Goal: Obtain resource: Download file/media

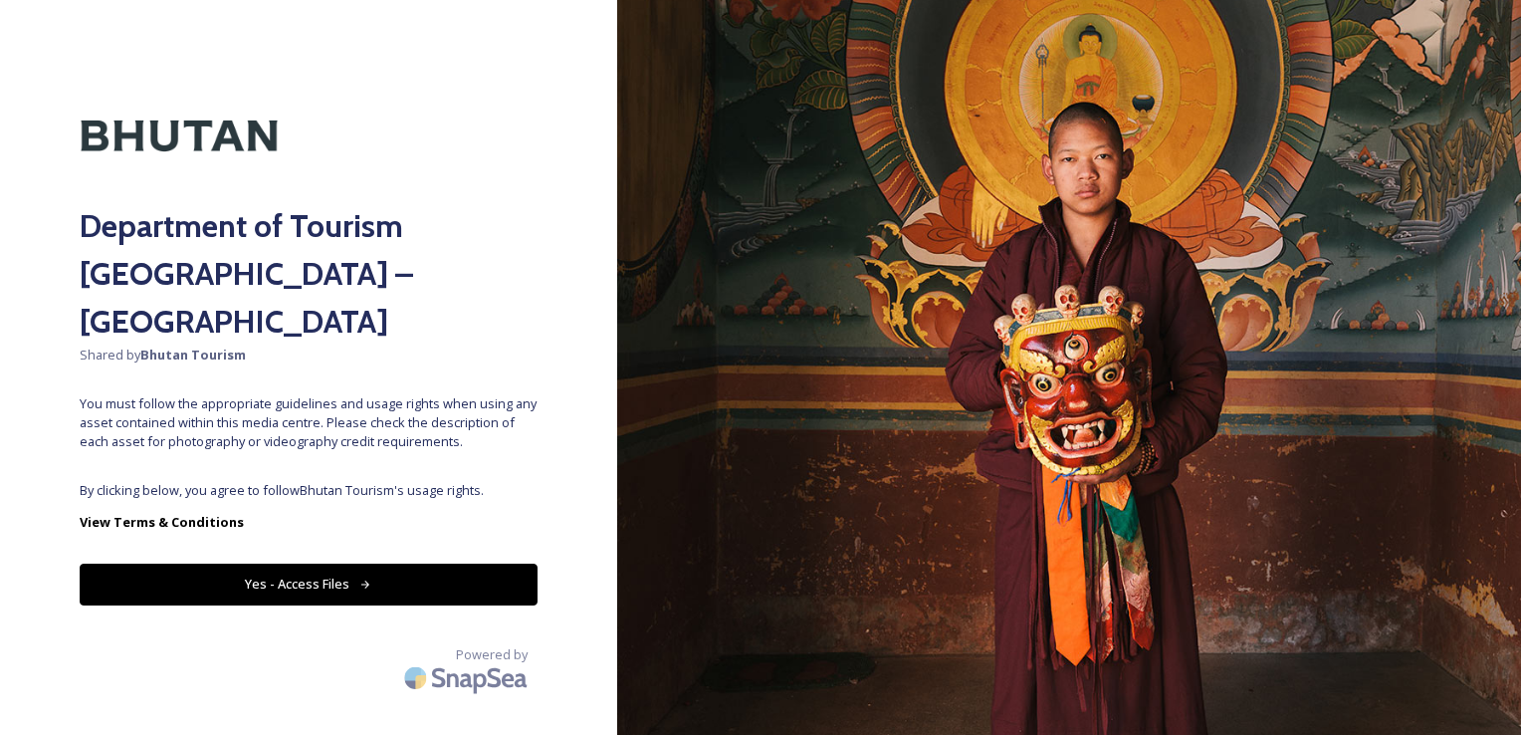
click at [323, 563] on button "Yes - Access Files" at bounding box center [309, 583] width 458 height 41
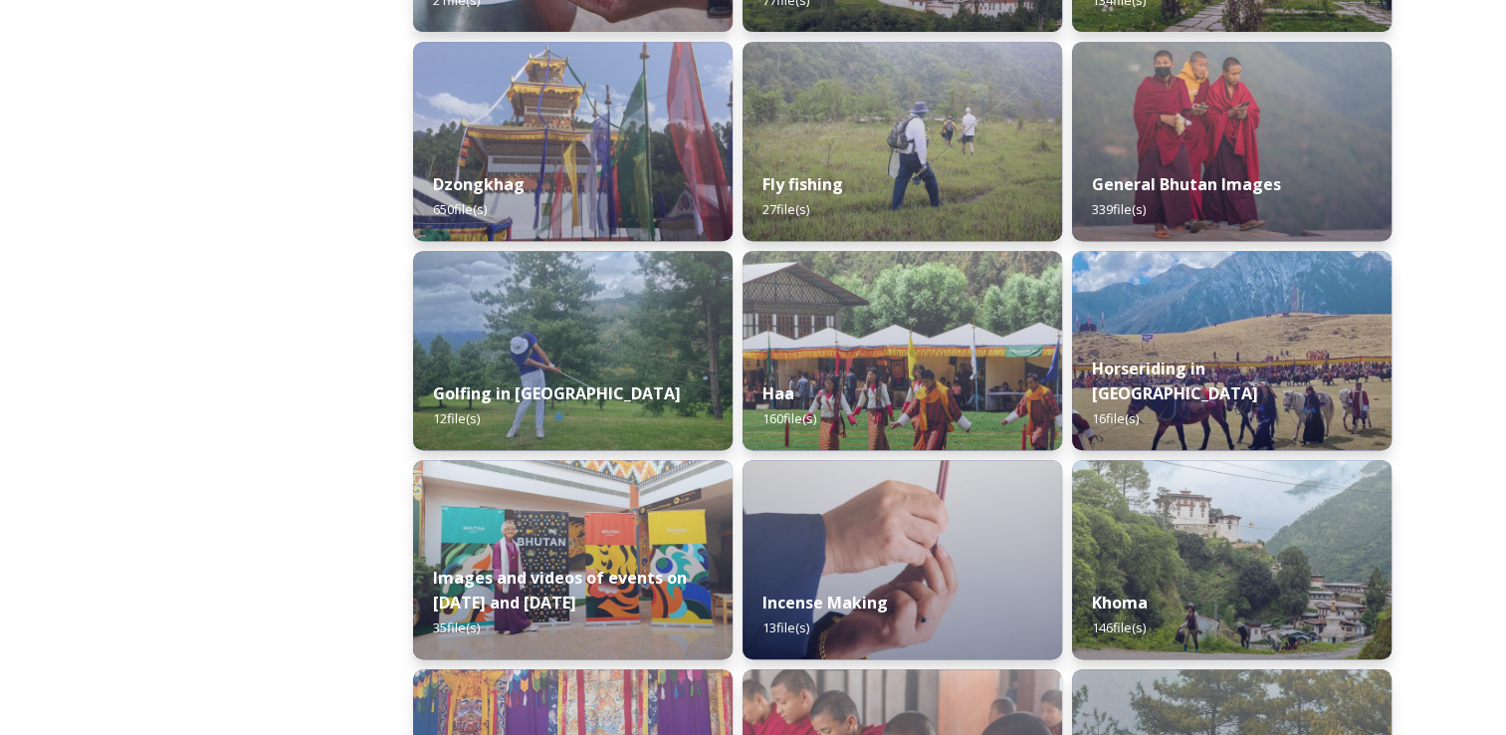
scroll to position [908, 0]
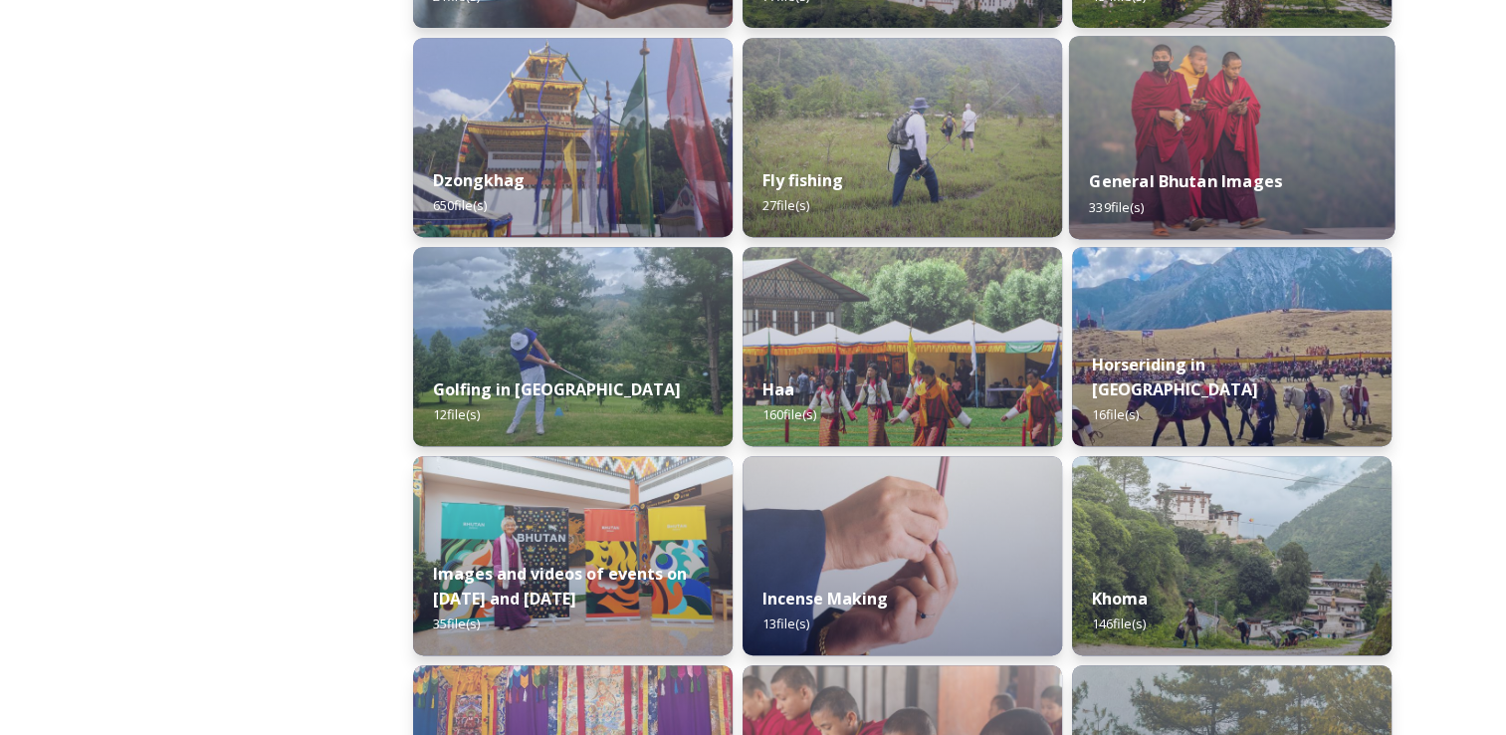
click at [1235, 193] on div "General Bhutan Images 339 file(s)" at bounding box center [1232, 193] width 326 height 91
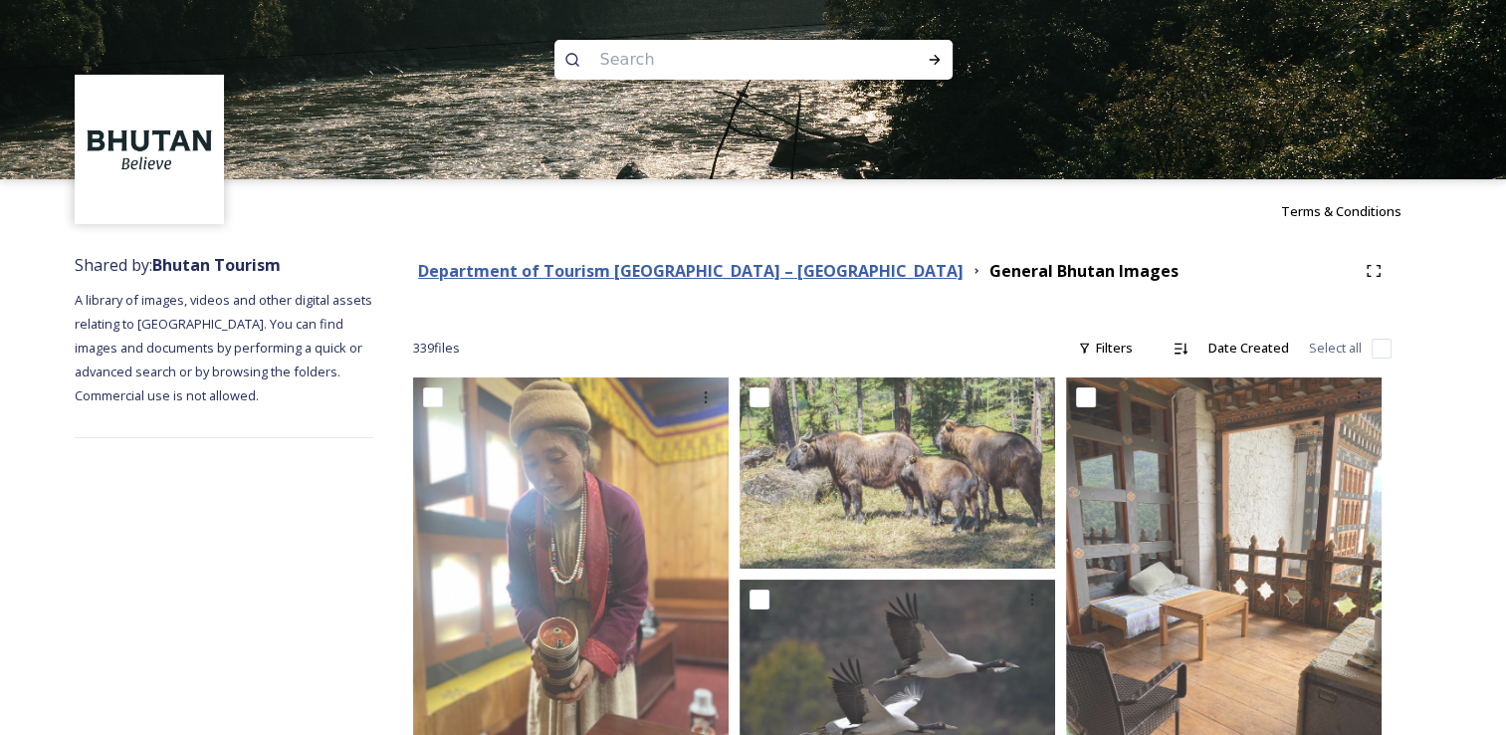
click at [571, 276] on strong "Department of Tourism [GEOGRAPHIC_DATA] – [GEOGRAPHIC_DATA]" at bounding box center [691, 271] width 546 height 22
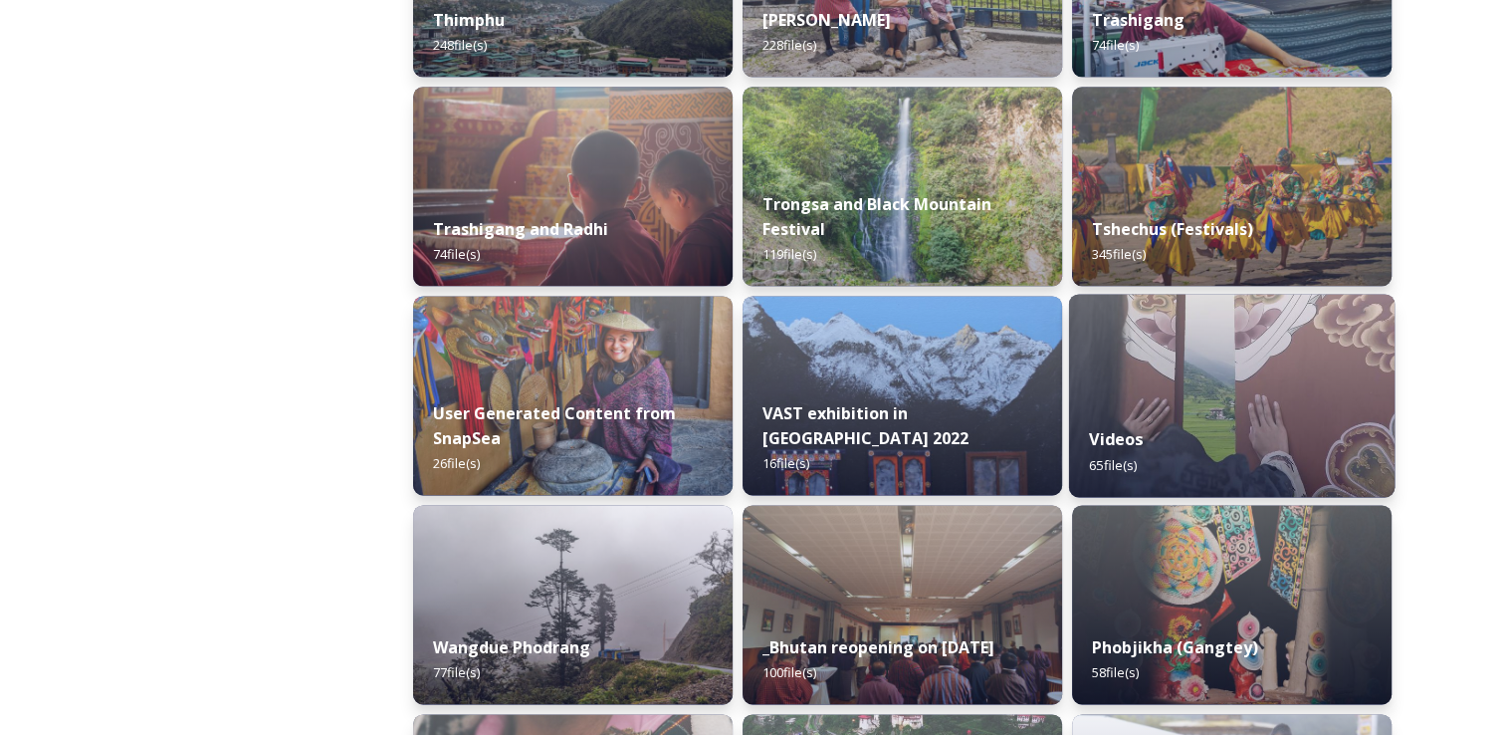
scroll to position [2533, 0]
click at [1197, 403] on img at bounding box center [1232, 394] width 326 height 203
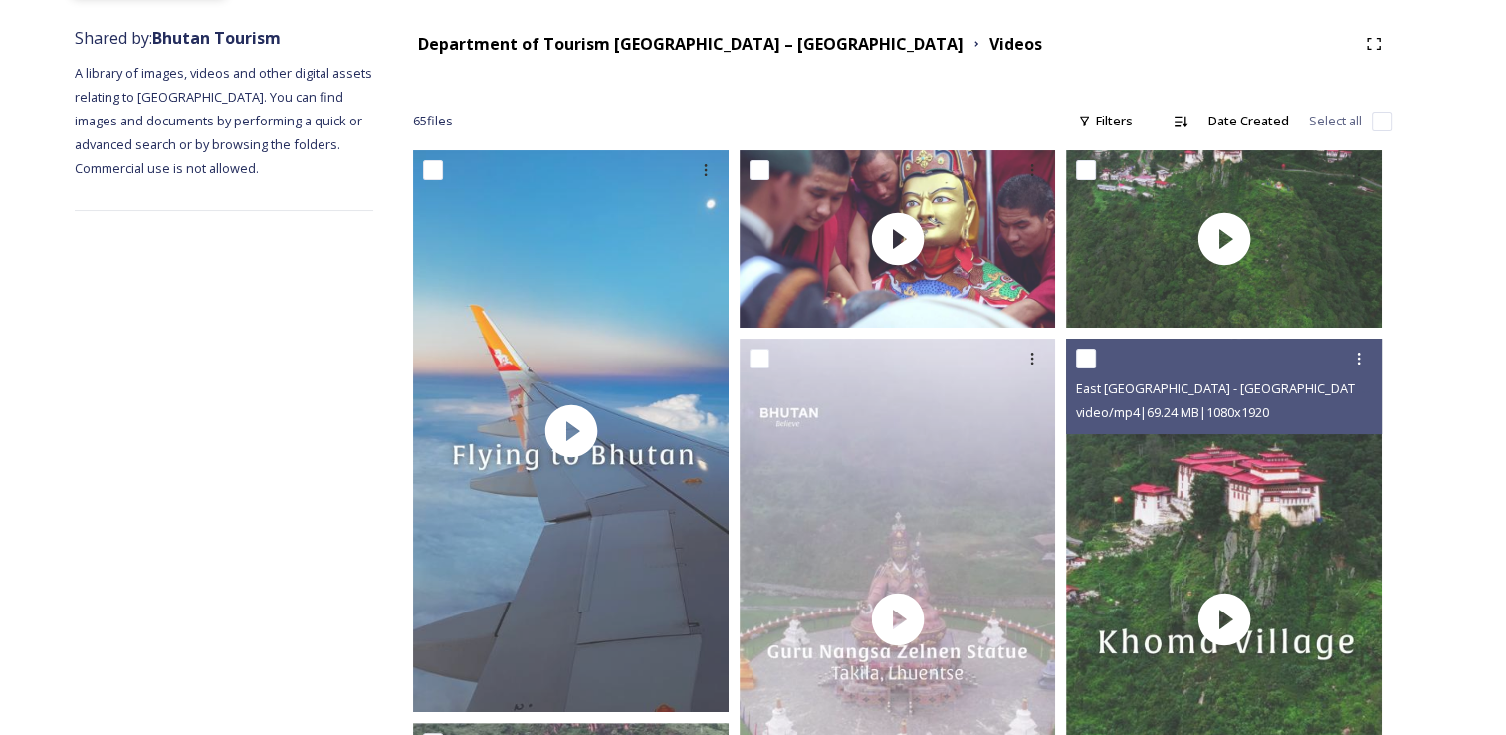
scroll to position [227, 0]
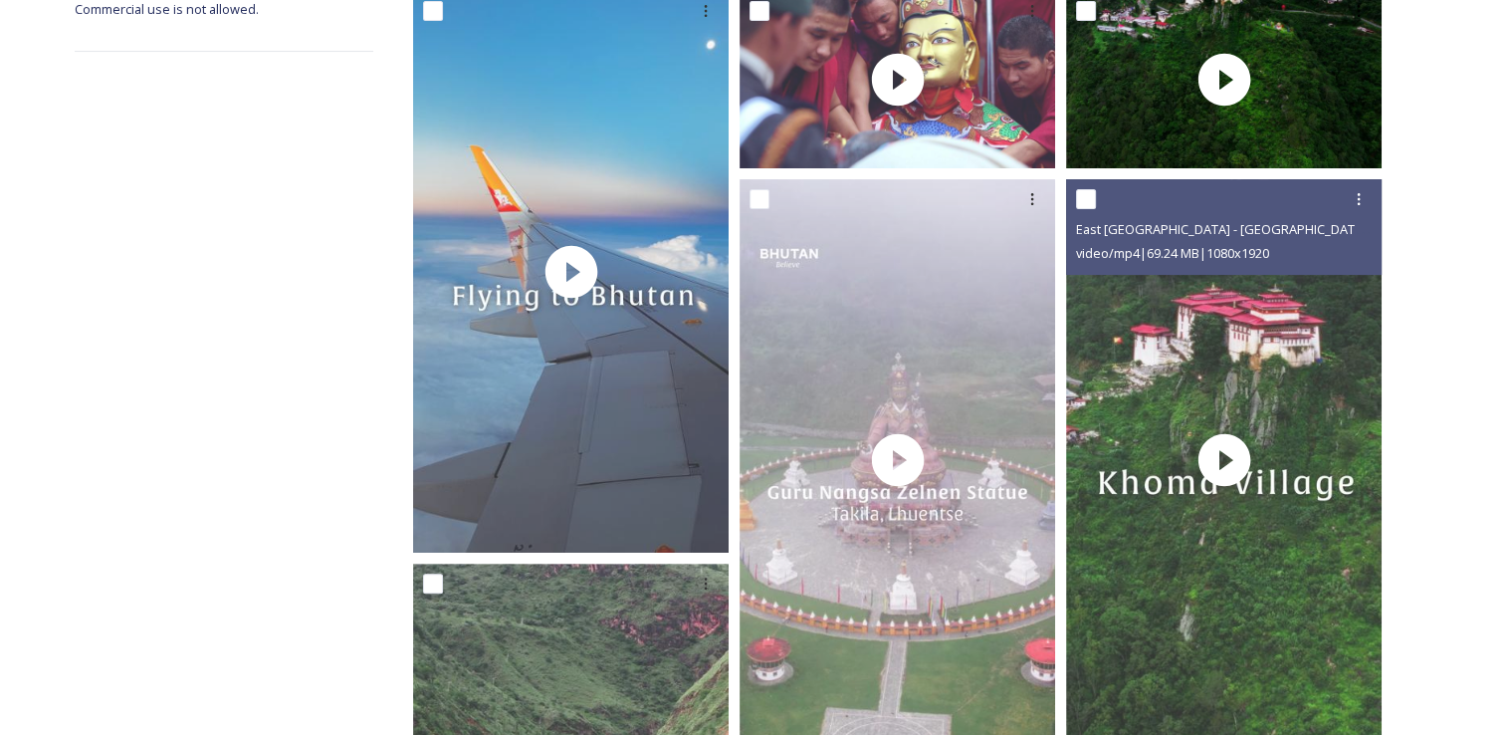
click at [1138, 189] on div at bounding box center [1226, 199] width 301 height 36
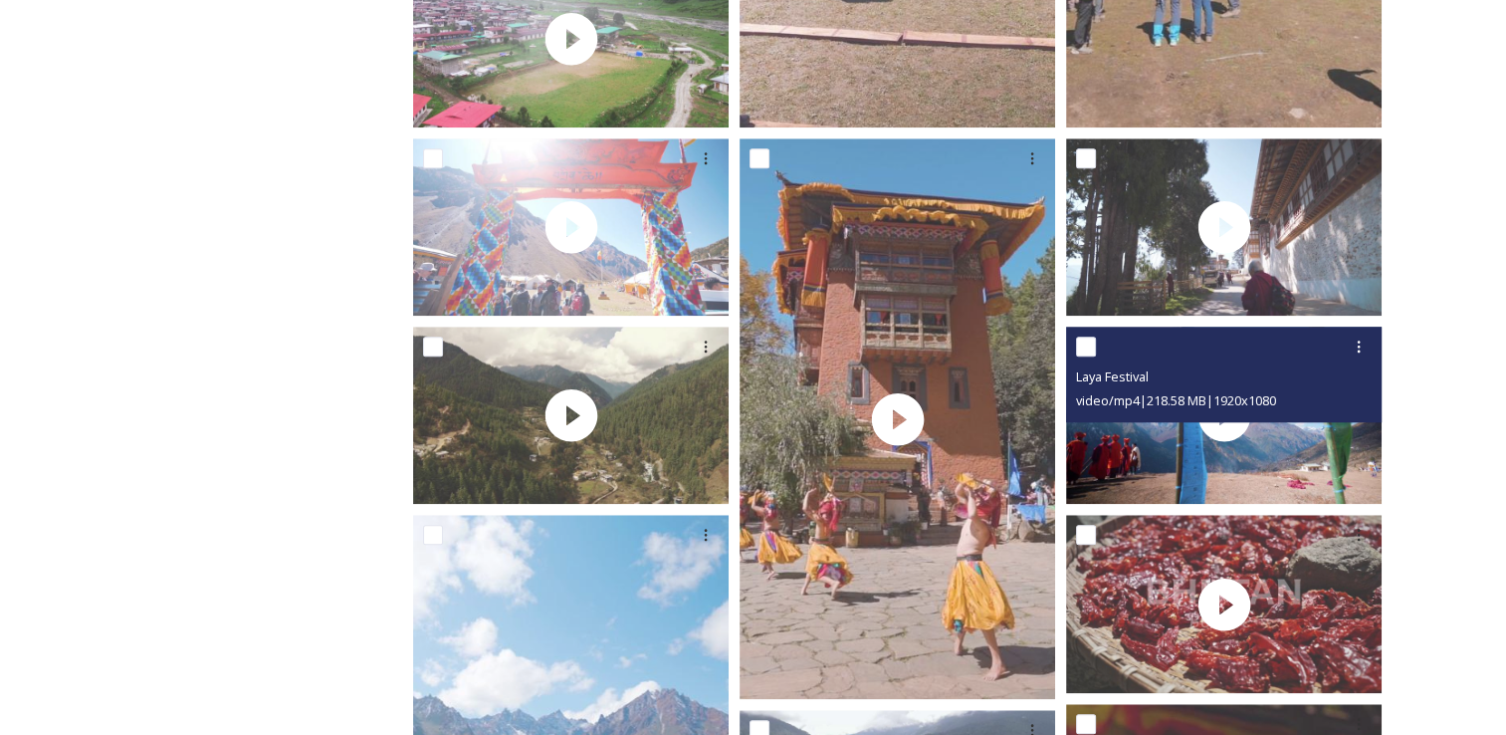
scroll to position [1764, 0]
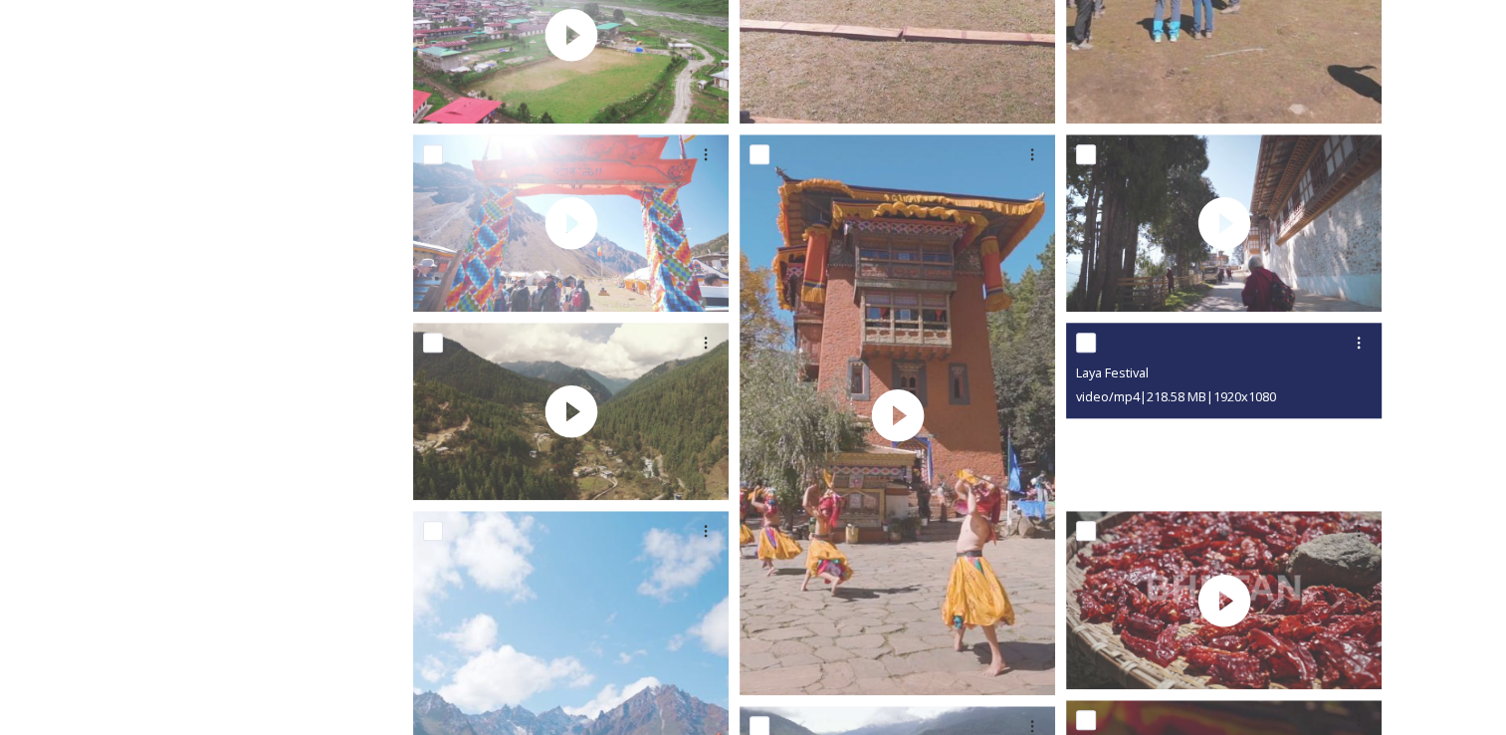
click at [1238, 430] on video "Laya Festival" at bounding box center [1224, 411] width 316 height 177
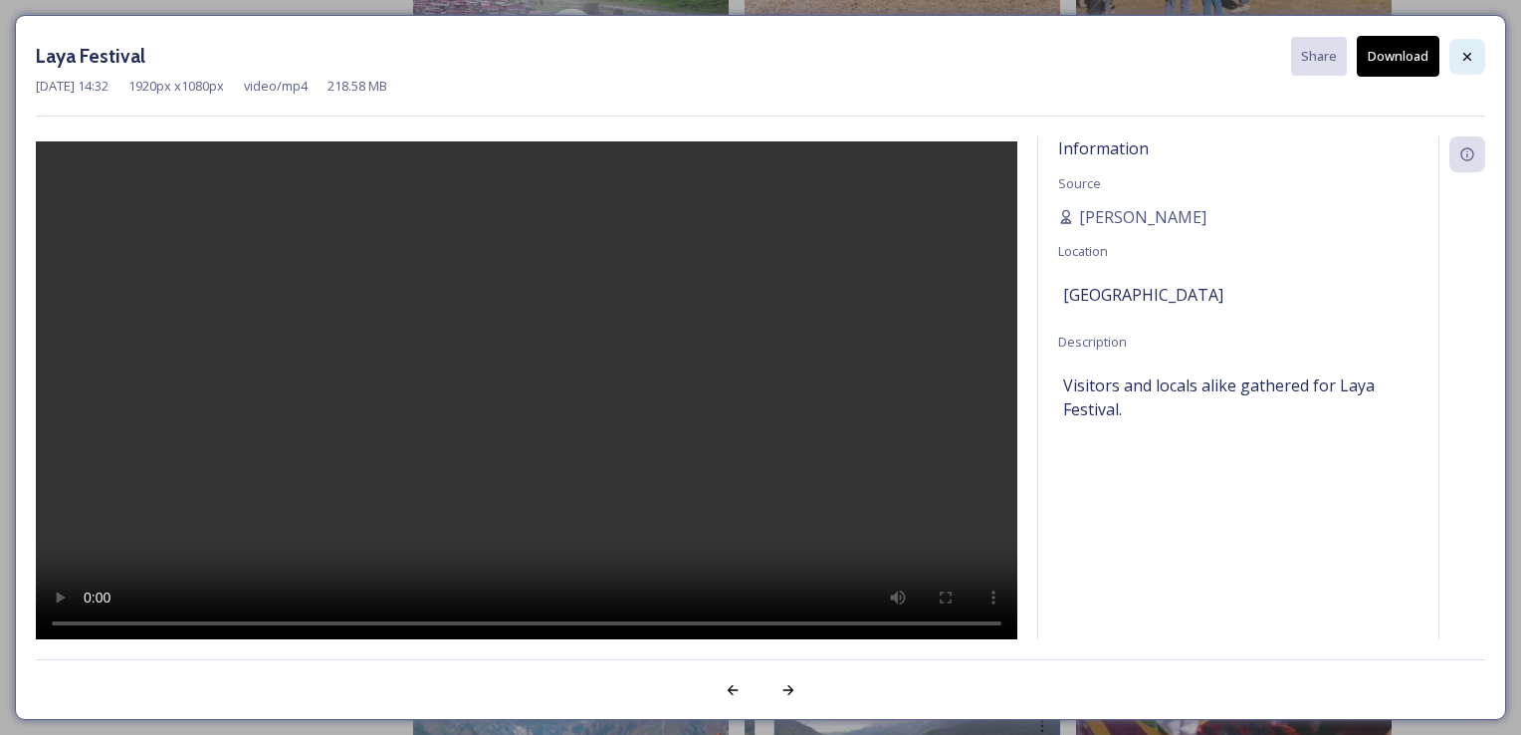
click at [1463, 58] on icon at bounding box center [1468, 57] width 16 height 16
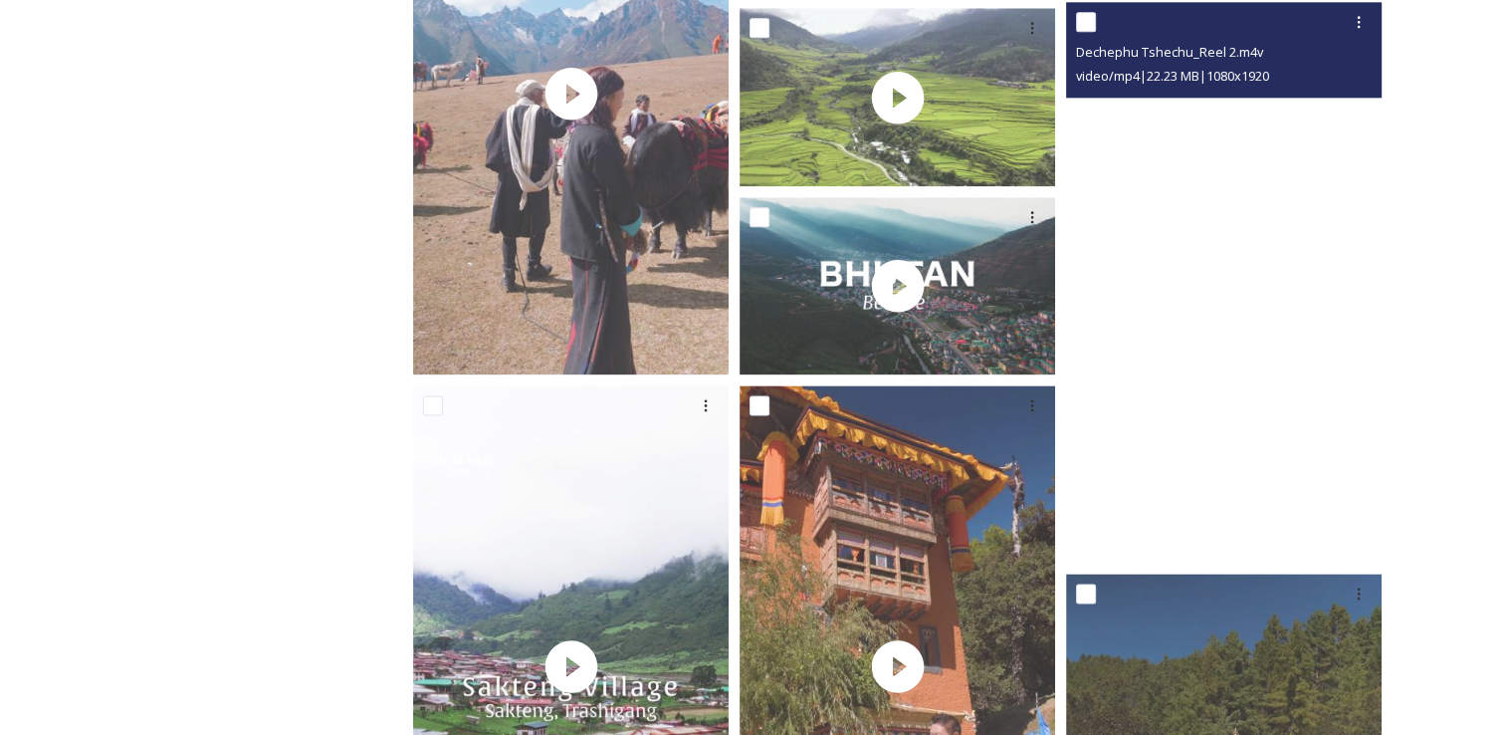
scroll to position [2464, 0]
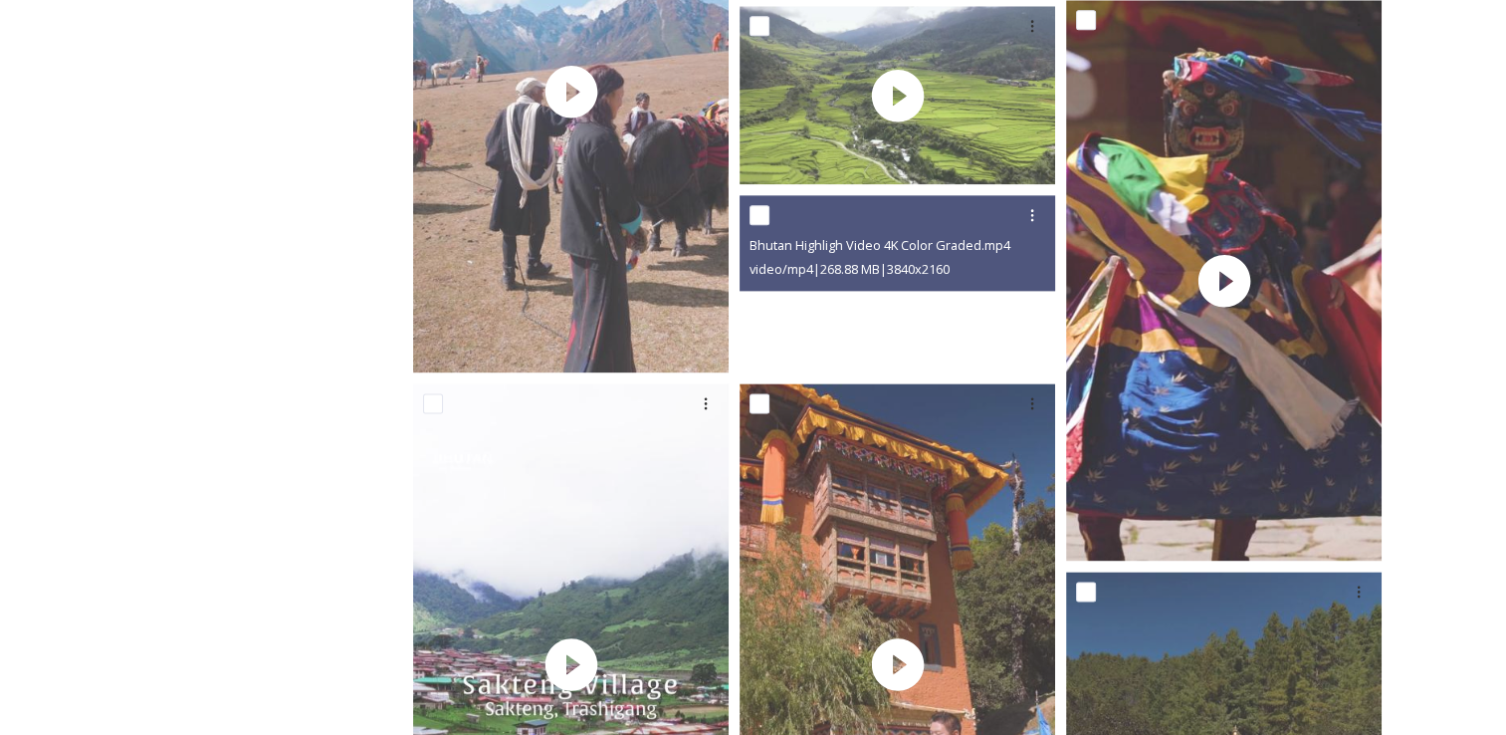
click at [936, 308] on video "Bhutan Highligh Video 4K Color Graded.mp4" at bounding box center [898, 283] width 316 height 177
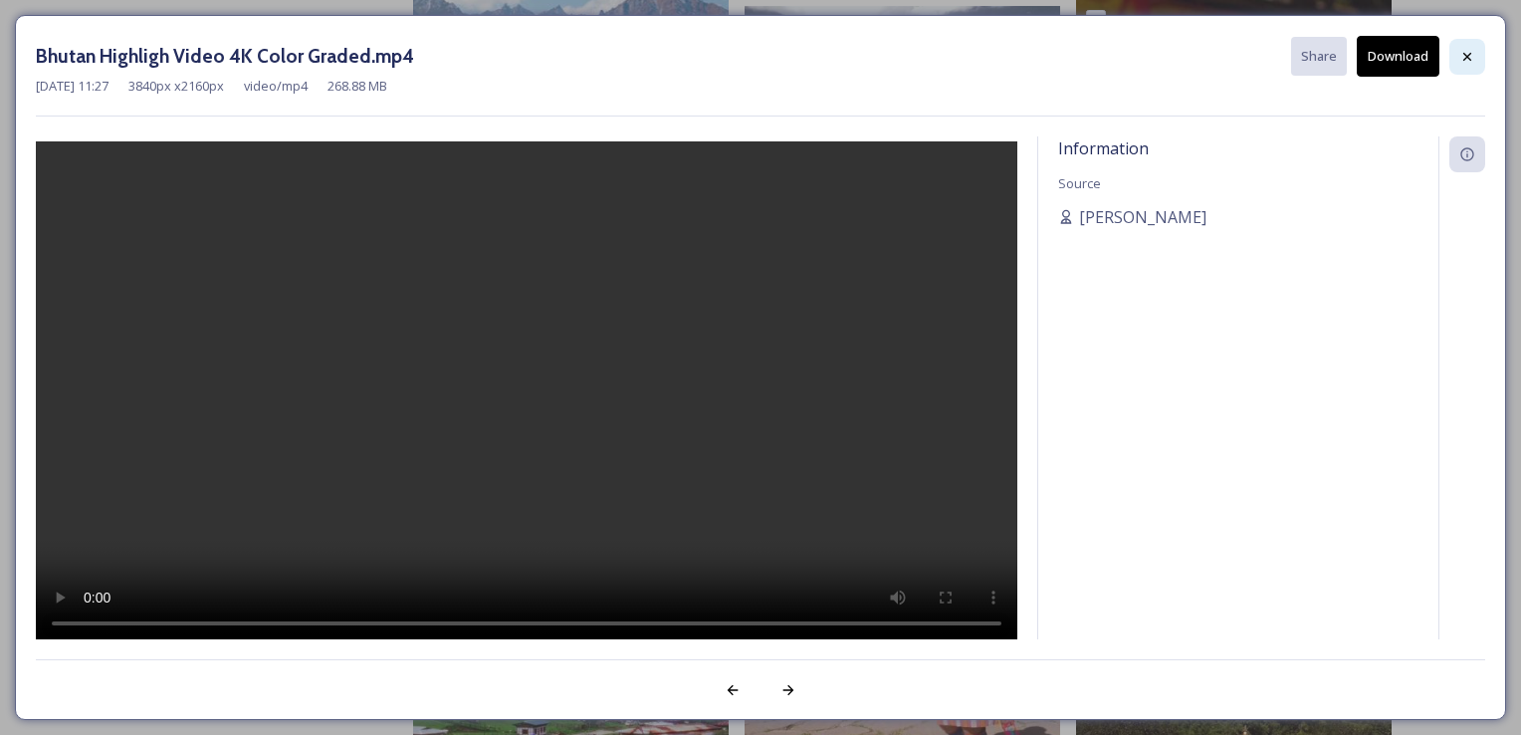
click at [1466, 54] on icon at bounding box center [1468, 56] width 8 height 8
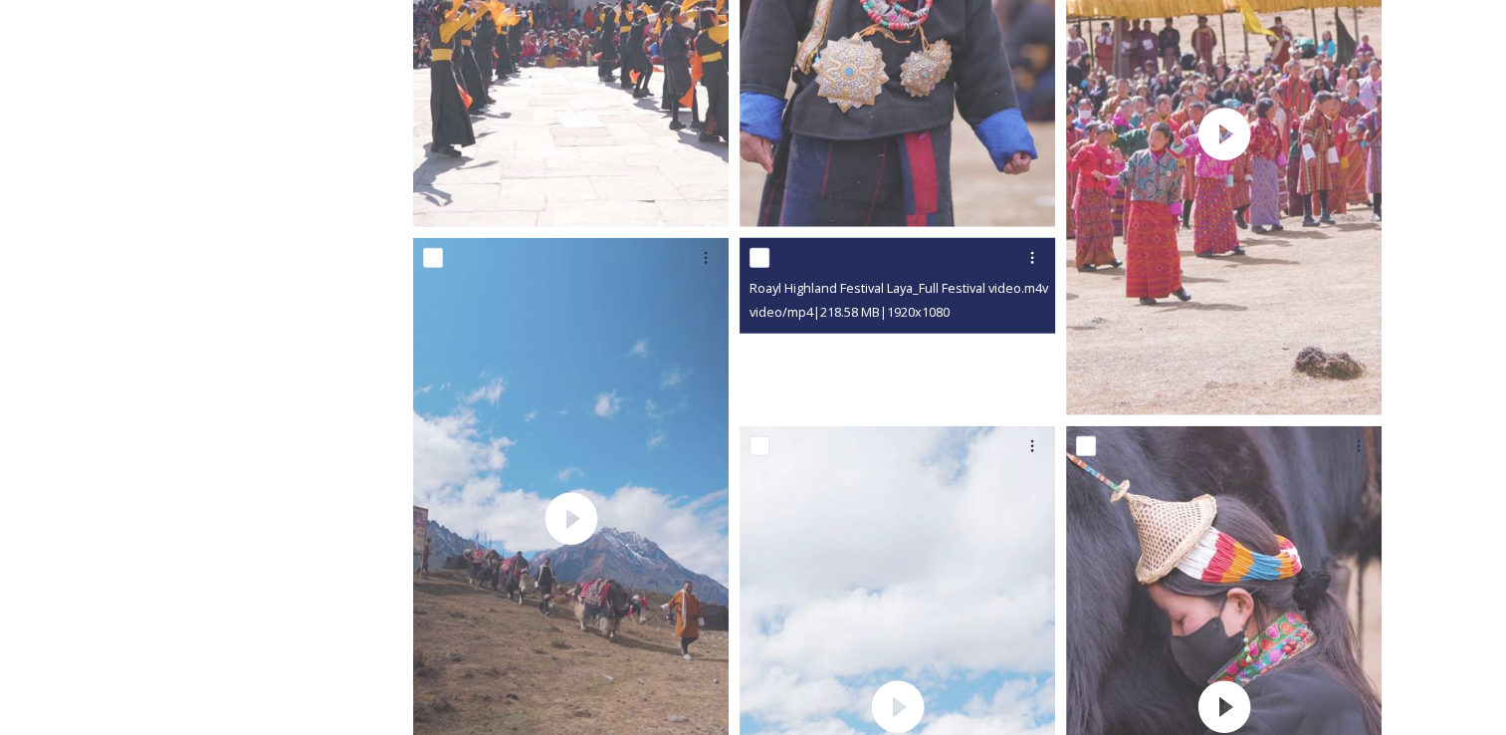
scroll to position [5512, 0]
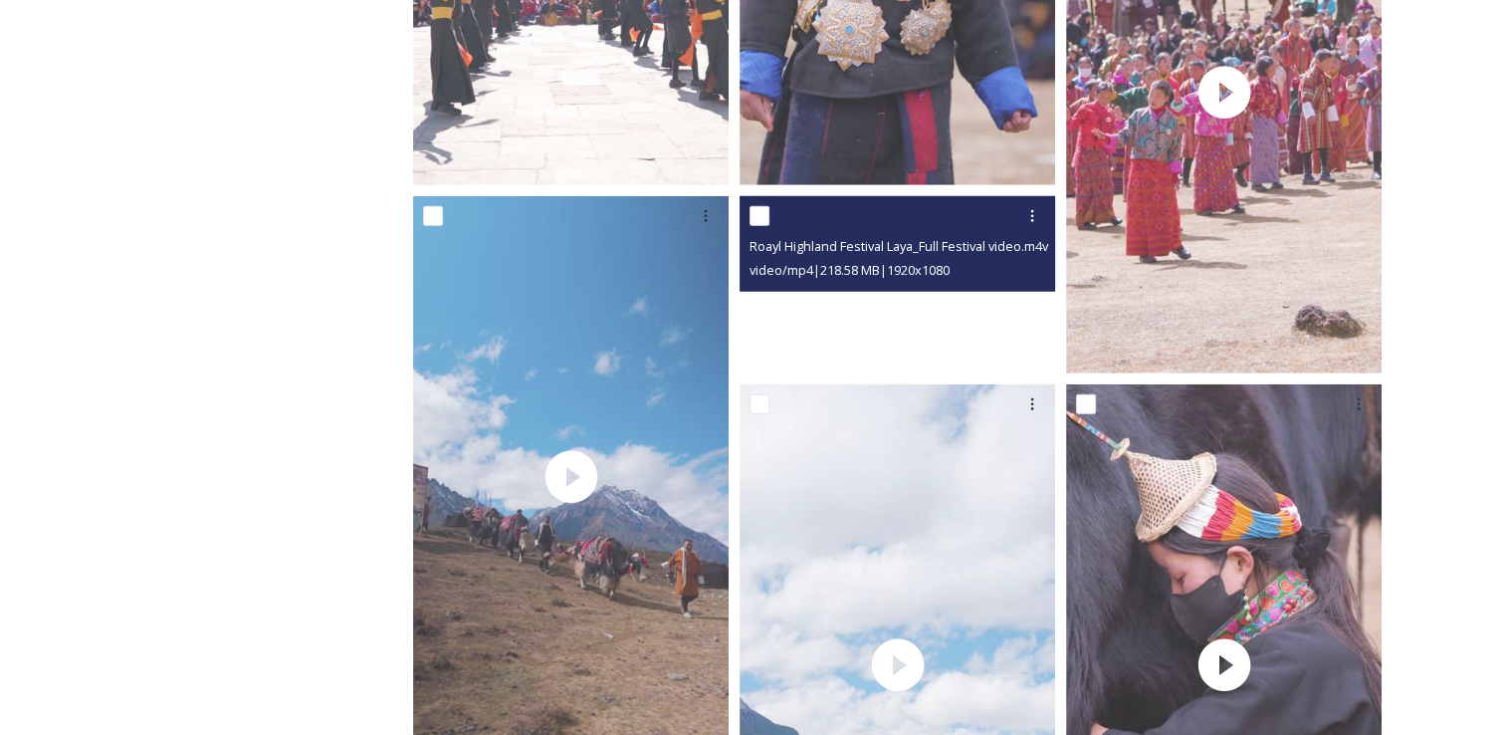
click at [964, 313] on video "Roayl Highland Festival Laya_Full Festival video.m4v" at bounding box center [898, 284] width 316 height 177
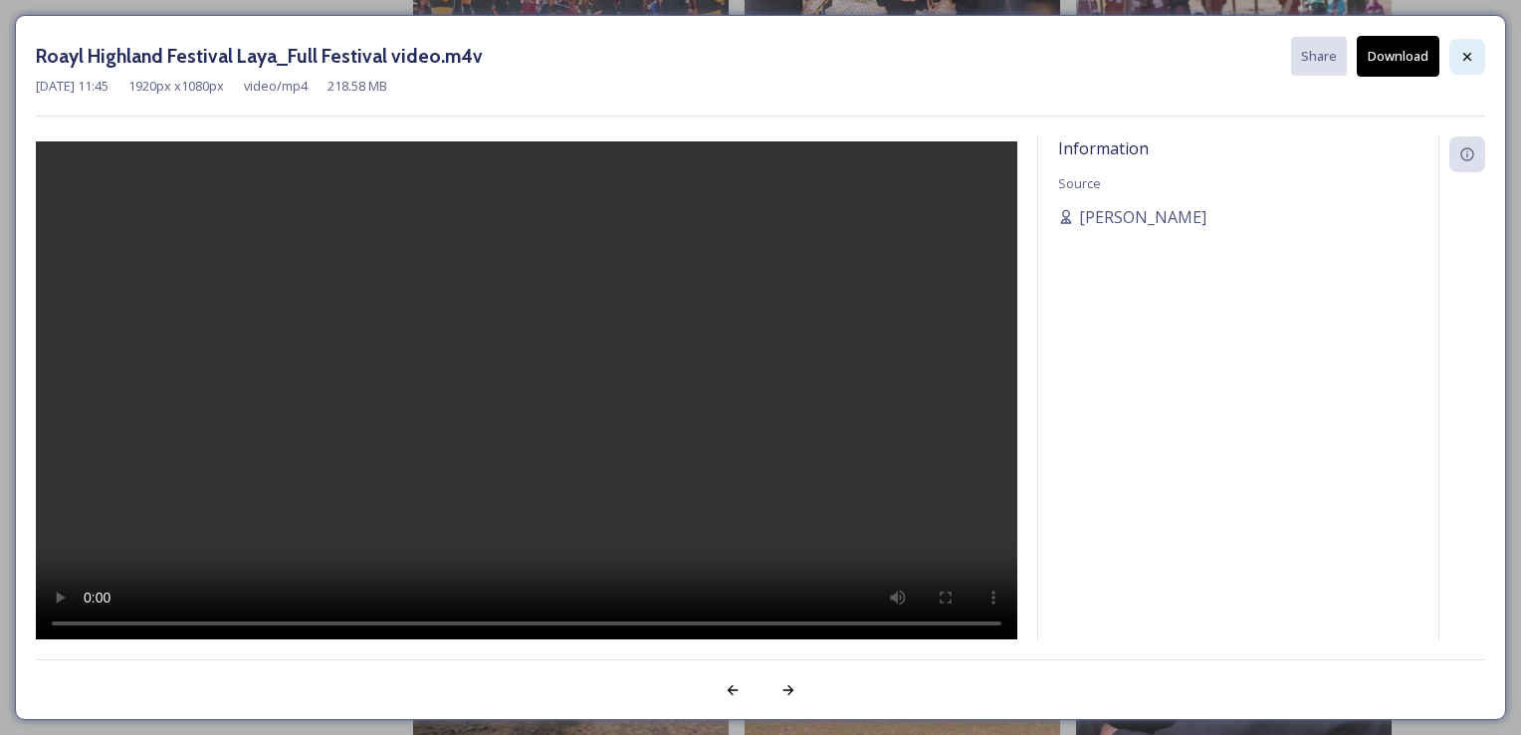
click at [1473, 54] on icon at bounding box center [1468, 57] width 16 height 16
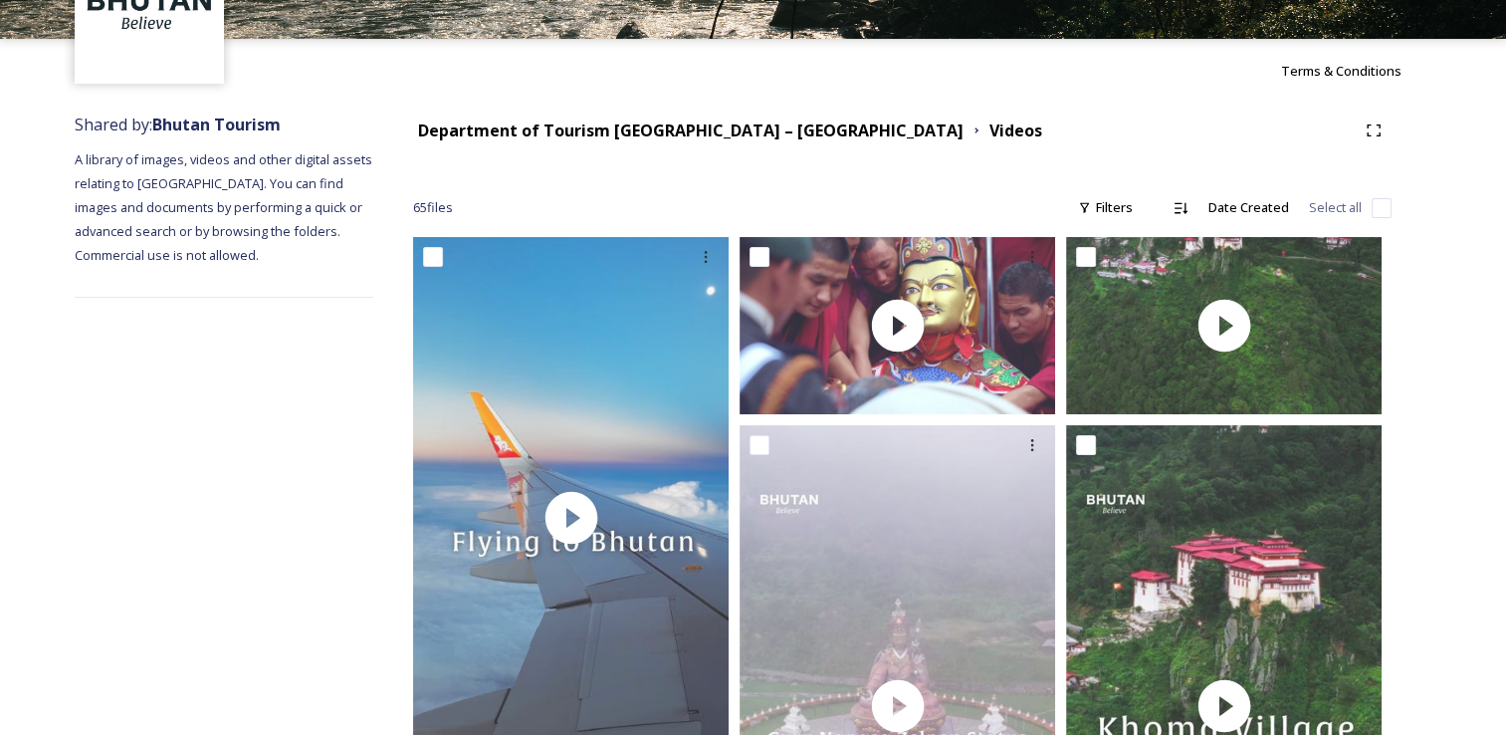
scroll to position [0, 0]
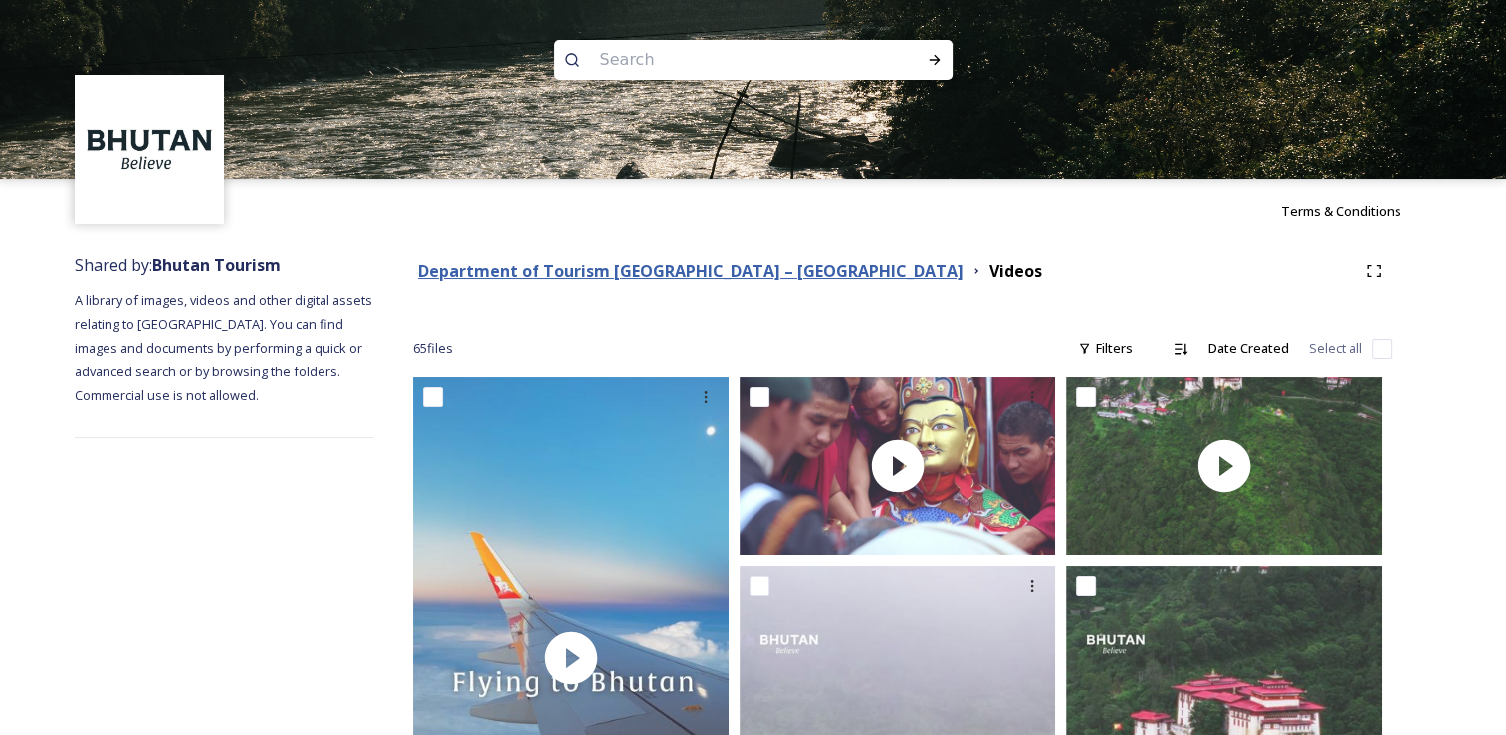
click at [690, 277] on strong "Department of Tourism [GEOGRAPHIC_DATA] – [GEOGRAPHIC_DATA]" at bounding box center [691, 271] width 546 height 22
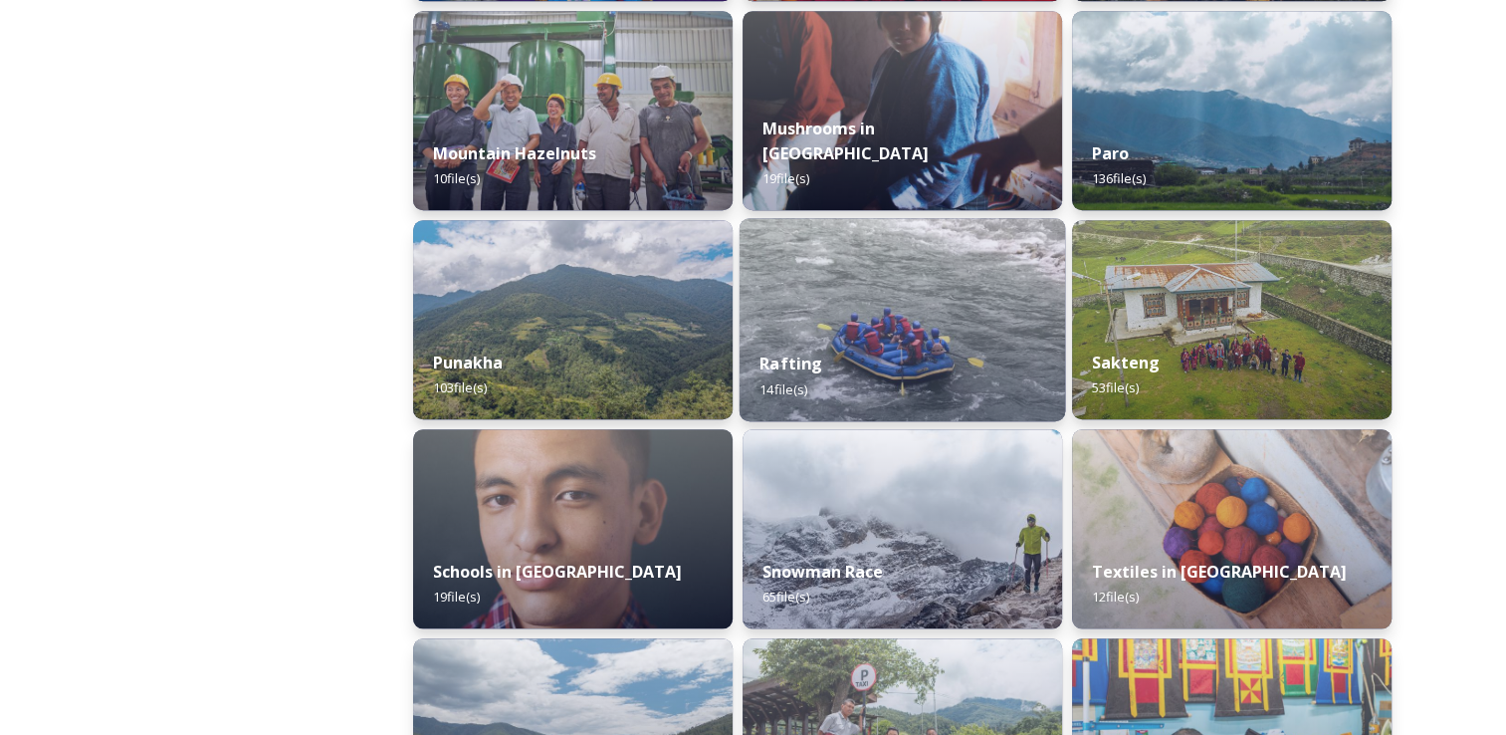
scroll to position [1772, 0]
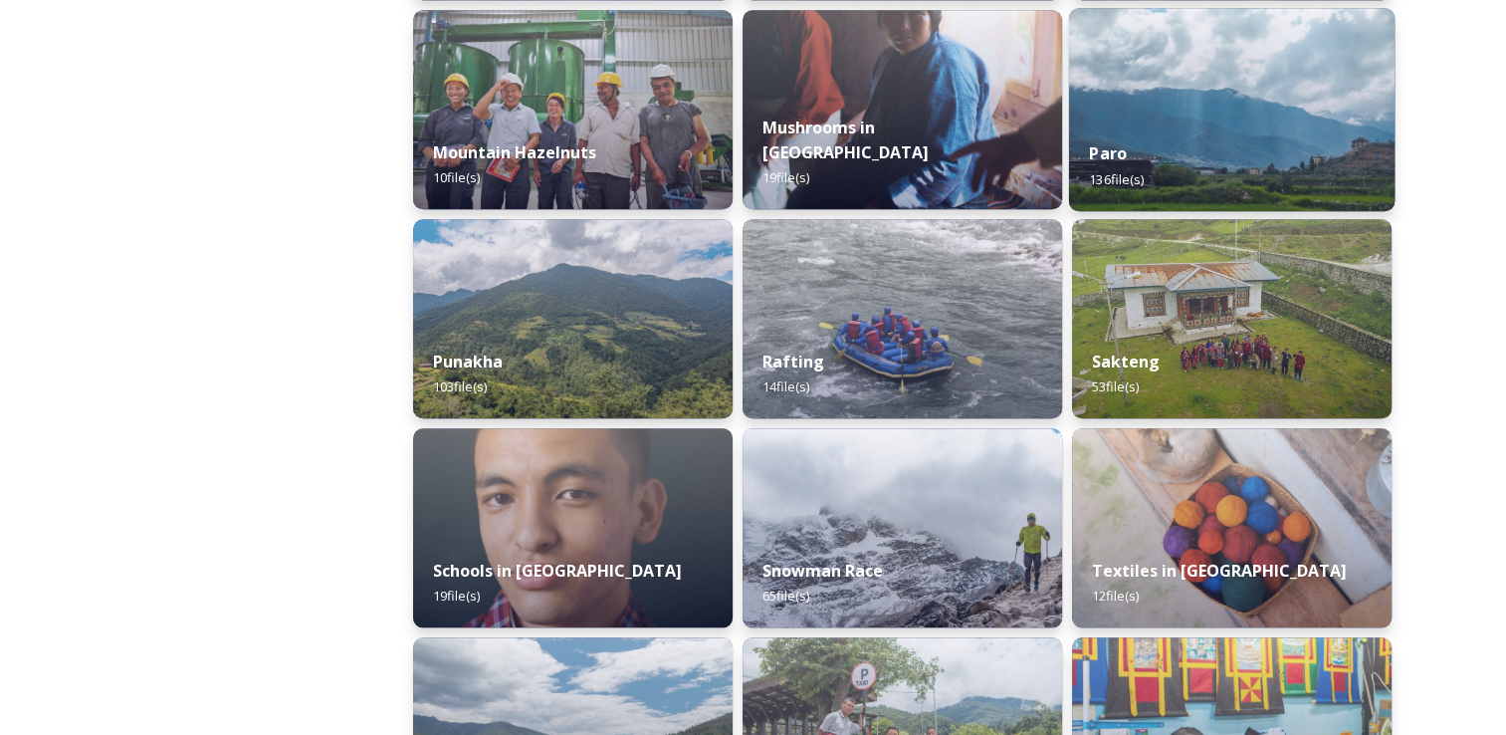
click at [1213, 75] on img at bounding box center [1232, 109] width 326 height 203
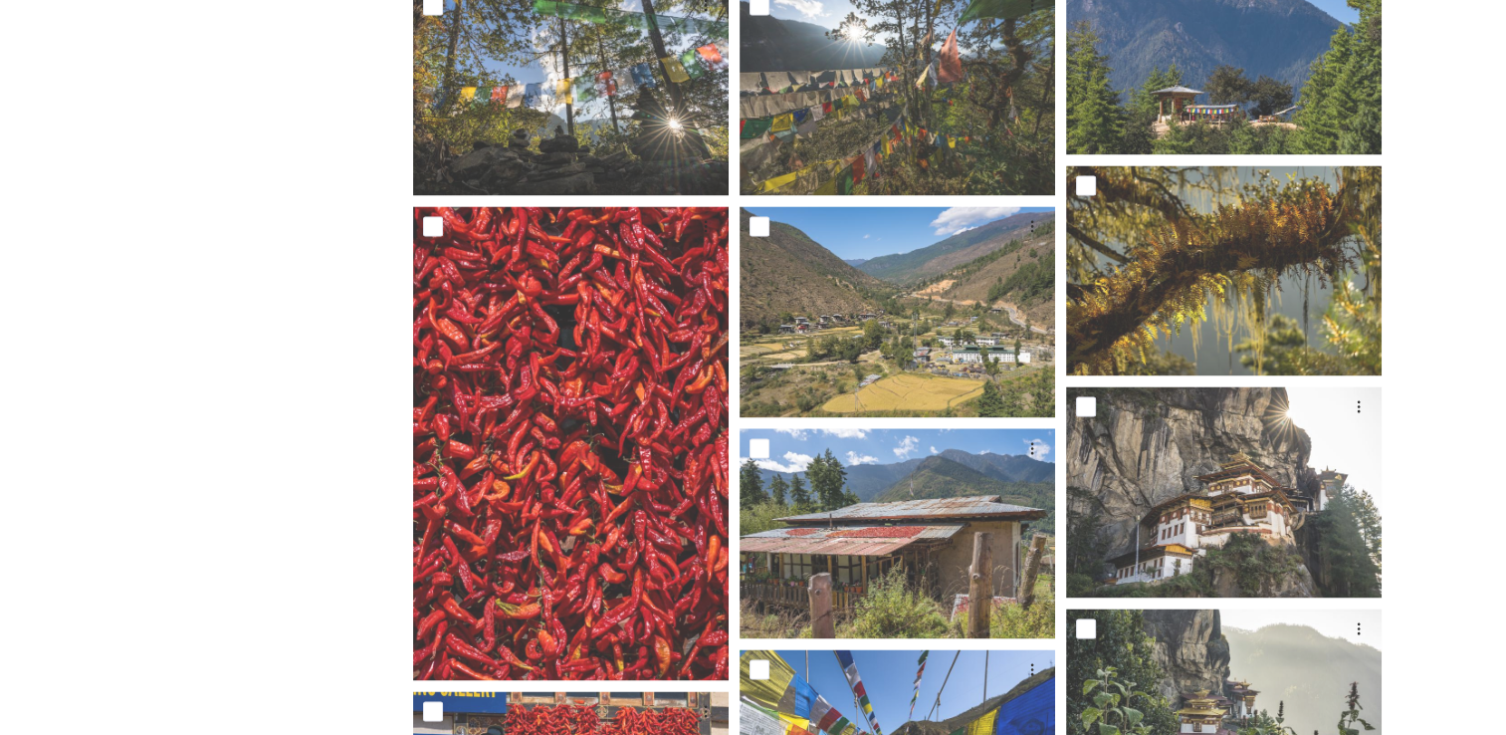
scroll to position [3134, 0]
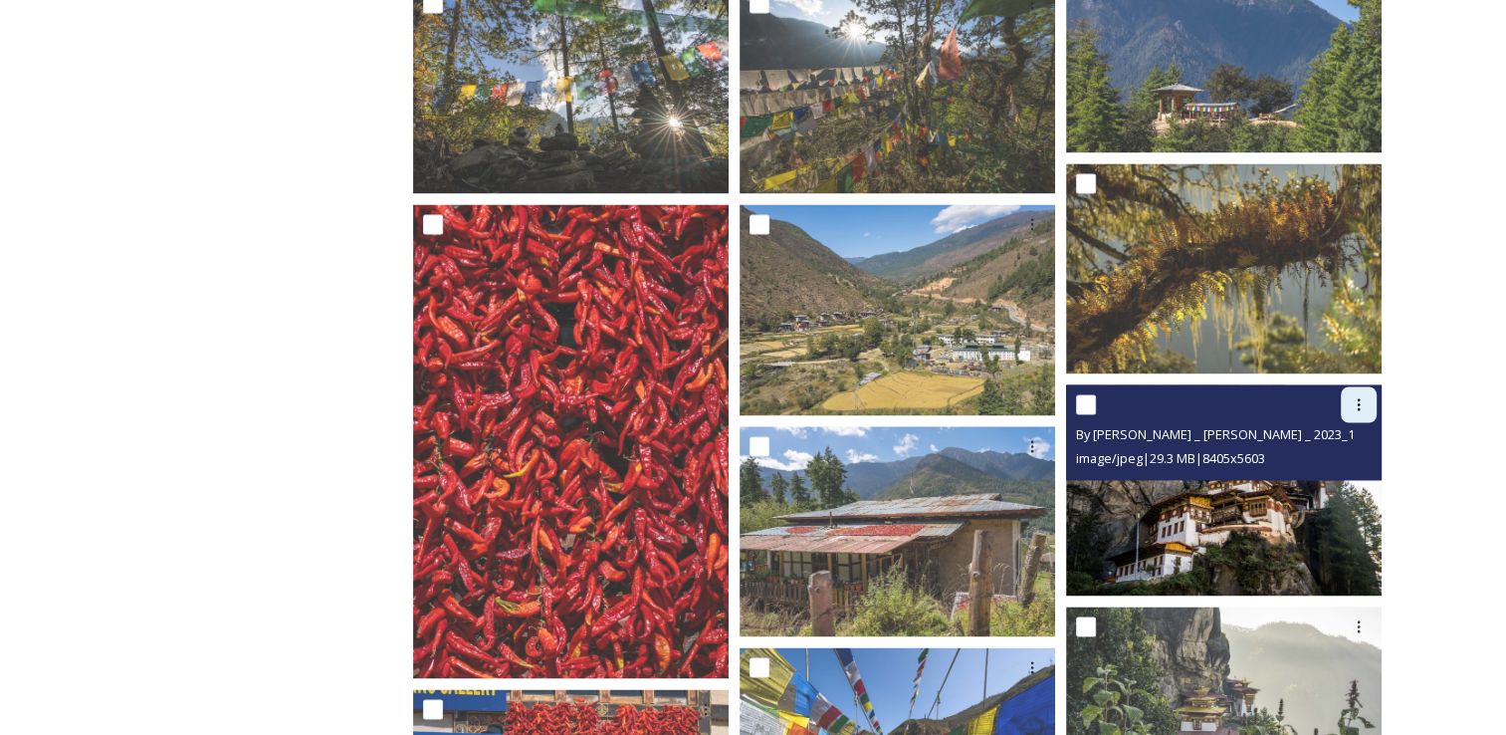
click at [1351, 406] on icon at bounding box center [1359, 404] width 16 height 16
click at [1343, 486] on span "Download" at bounding box center [1335, 487] width 61 height 19
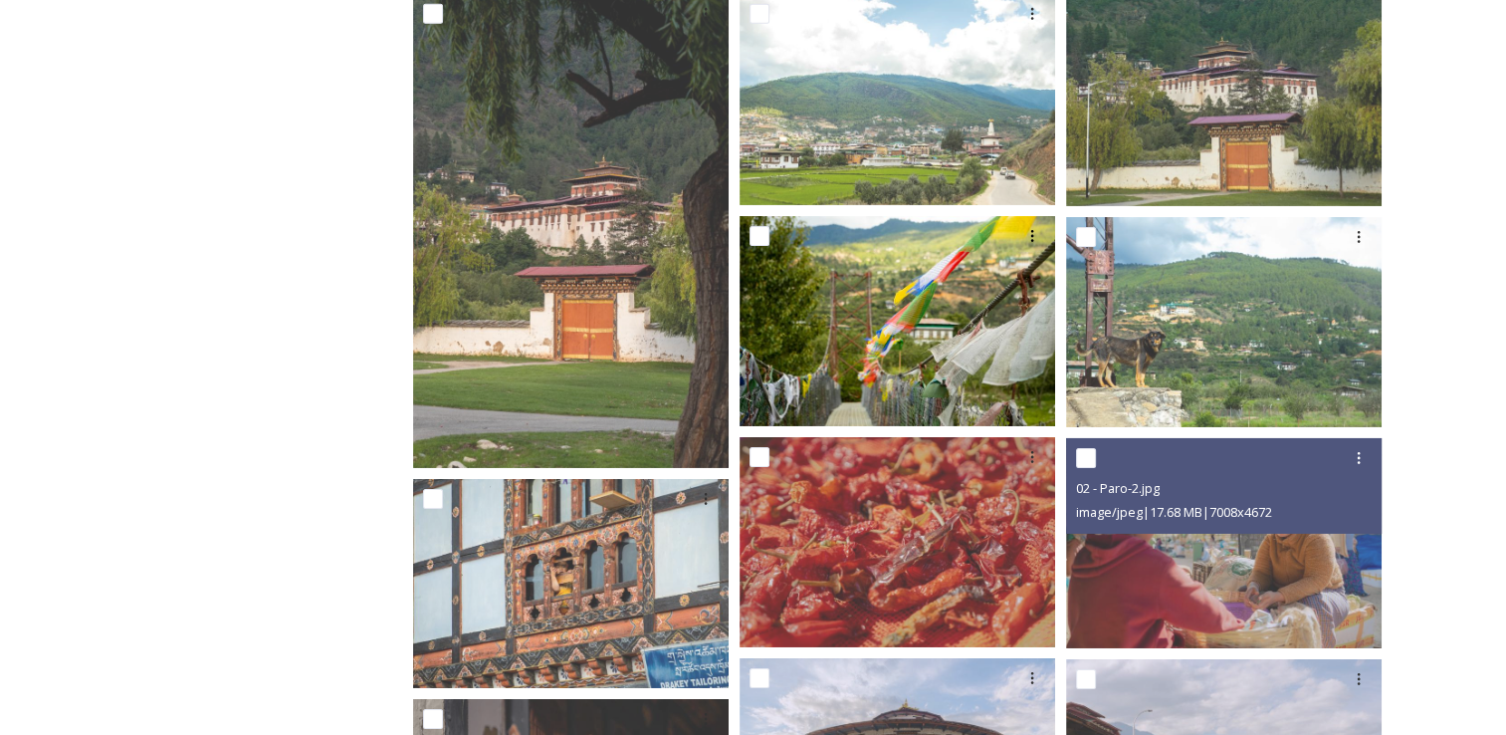
scroll to position [6525, 0]
